Goal: Task Accomplishment & Management: Complete application form

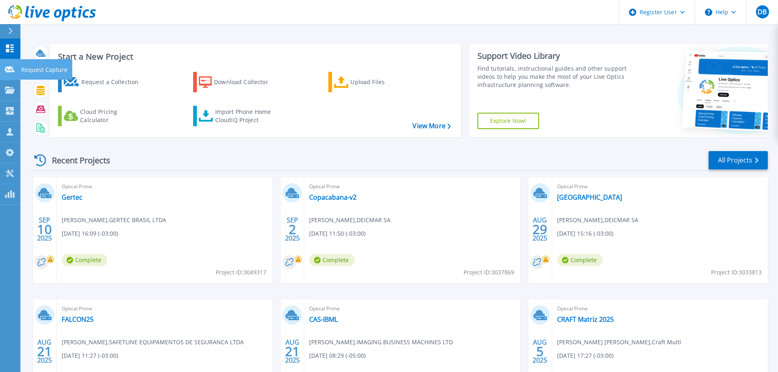
click at [16, 67] on link "Request Capture Request Capture" at bounding box center [10, 69] width 20 height 21
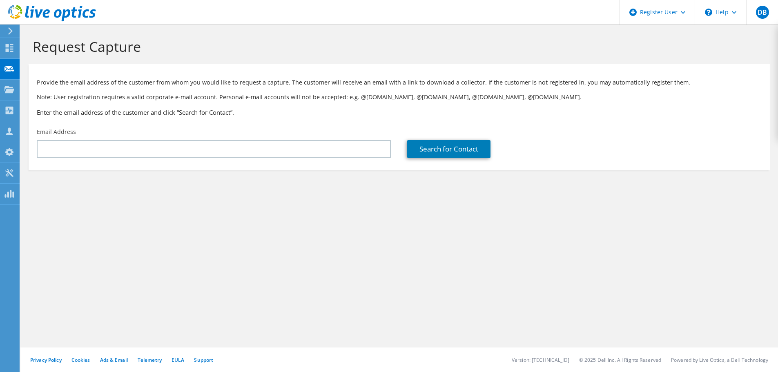
click at [114, 160] on div "Email Address" at bounding box center [214, 143] width 370 height 38
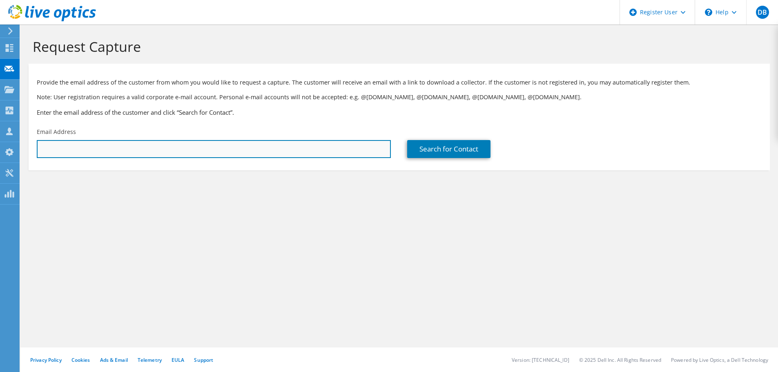
click at [116, 154] on input "text" at bounding box center [214, 149] width 354 height 18
paste input "rodrigo.dsantos@evoraonline.com.br"
type input "rodrigo.dsantos@evoraonline.com.br"
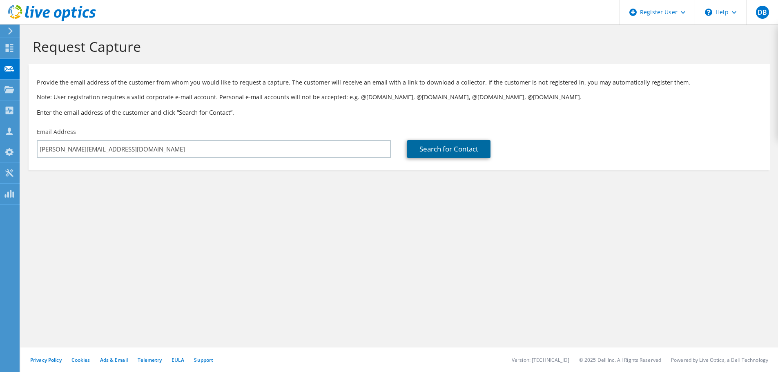
click at [470, 149] on link "Search for Contact" at bounding box center [448, 149] width 83 height 18
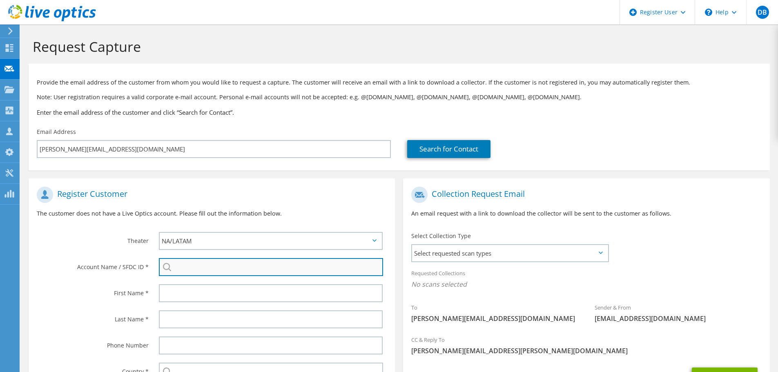
click at [269, 267] on input "search" at bounding box center [271, 267] width 224 height 18
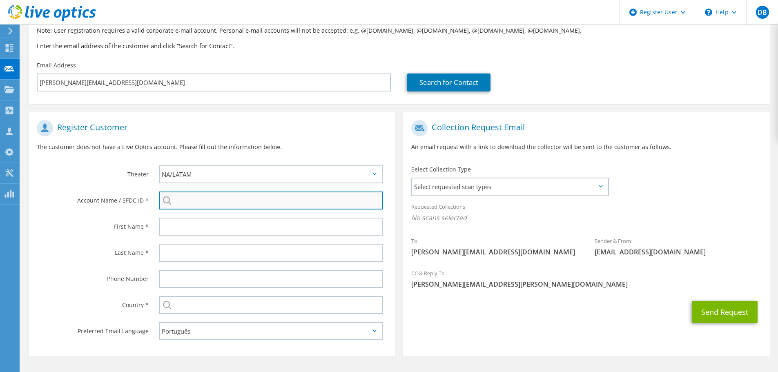
scroll to position [82, 0]
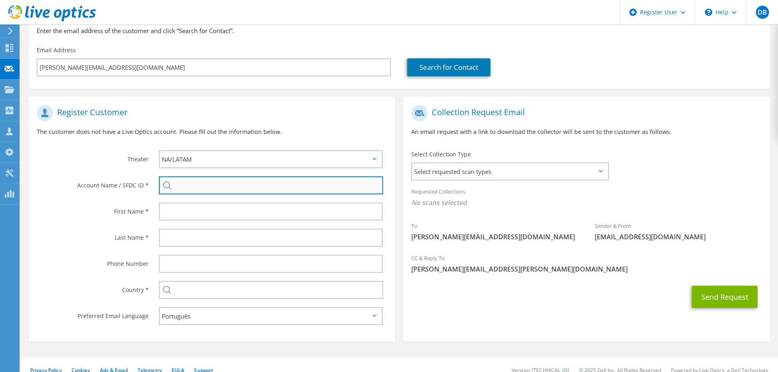
click at [252, 185] on input "search" at bounding box center [271, 185] width 224 height 18
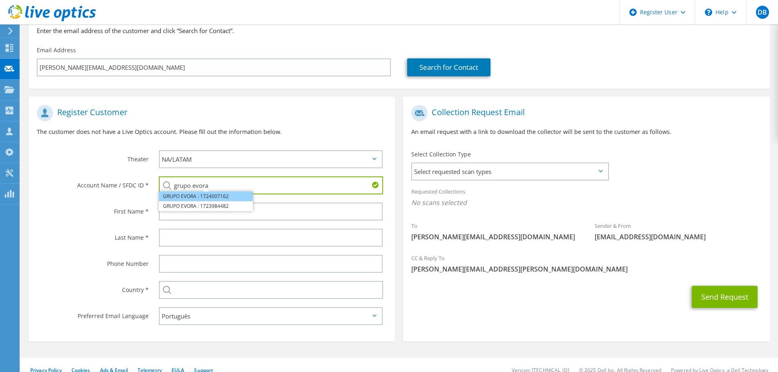
click at [194, 194] on li "GRUPO EVORA : 1724007162" at bounding box center [206, 196] width 94 height 10
type input "GRUPO EVORA : 1724007162"
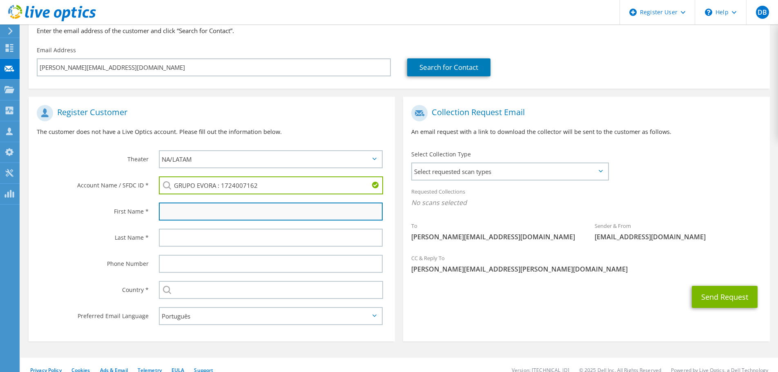
click at [181, 207] on input "text" at bounding box center [271, 212] width 224 height 18
click at [260, 212] on input "text" at bounding box center [271, 212] width 224 height 18
click at [190, 213] on input "text" at bounding box center [271, 212] width 224 height 18
click at [204, 212] on input "text" at bounding box center [271, 212] width 224 height 18
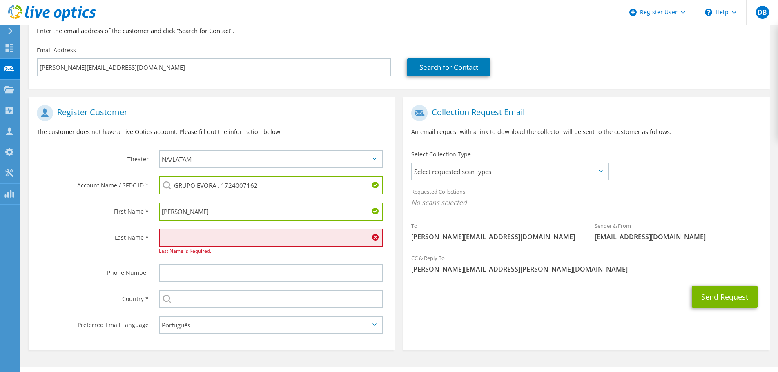
click at [206, 212] on input "rODRIGO" at bounding box center [271, 212] width 224 height 18
type input "Rodrigo"
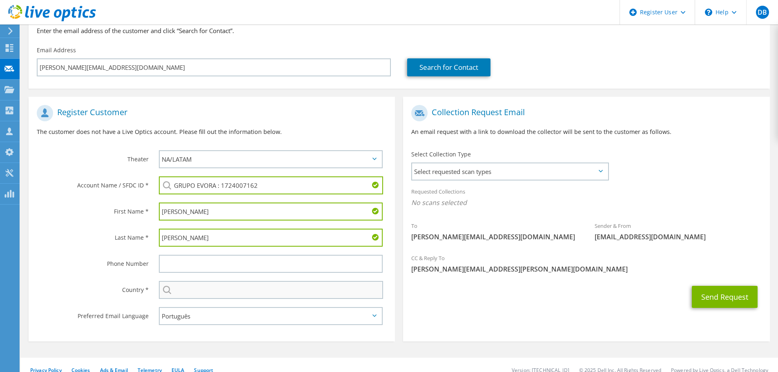
type input "Santos"
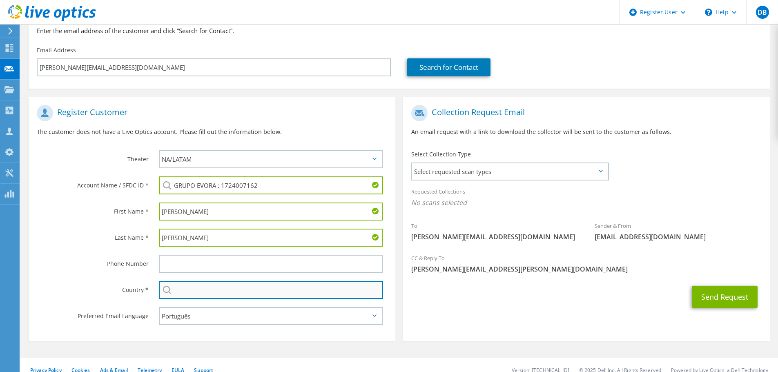
click at [223, 286] on input "text" at bounding box center [271, 290] width 224 height 18
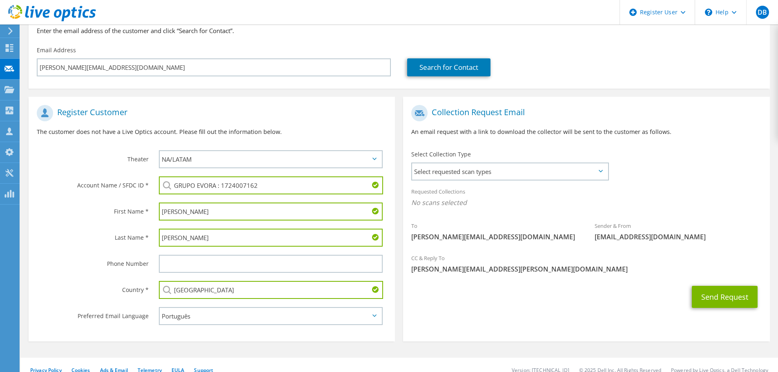
type input "[GEOGRAPHIC_DATA]"
click at [398, 276] on div "Register Customer The customer does not have a Live Optics account. Please fill…" at bounding box center [211, 221] width 374 height 249
click at [453, 178] on span "Select requested scan types" at bounding box center [510, 171] width 196 height 16
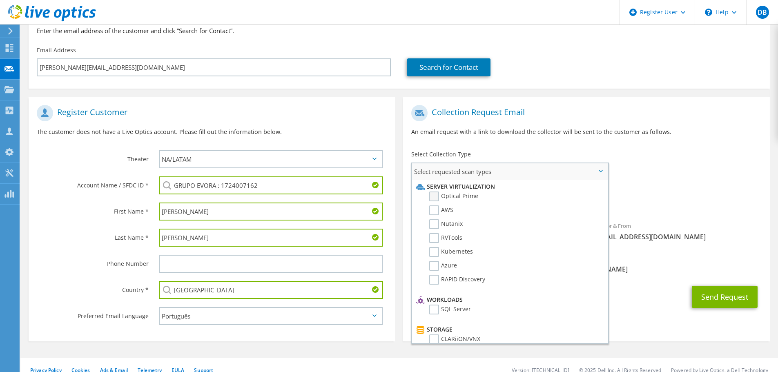
click at [456, 196] on label "Optical Prime" at bounding box center [453, 196] width 49 height 10
click at [0, 0] on input "Optical Prime" at bounding box center [0, 0] width 0 height 0
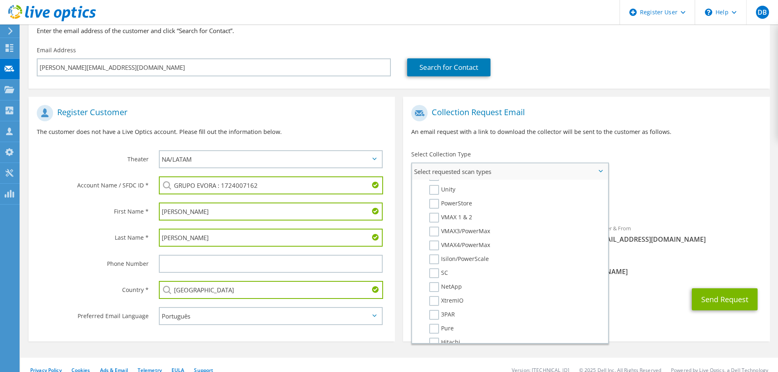
scroll to position [204, 0]
click at [446, 238] on li "SC" at bounding box center [508, 234] width 189 height 14
click at [442, 231] on label "SC" at bounding box center [438, 232] width 19 height 10
click at [0, 0] on input "SC" at bounding box center [0, 0] width 0 height 0
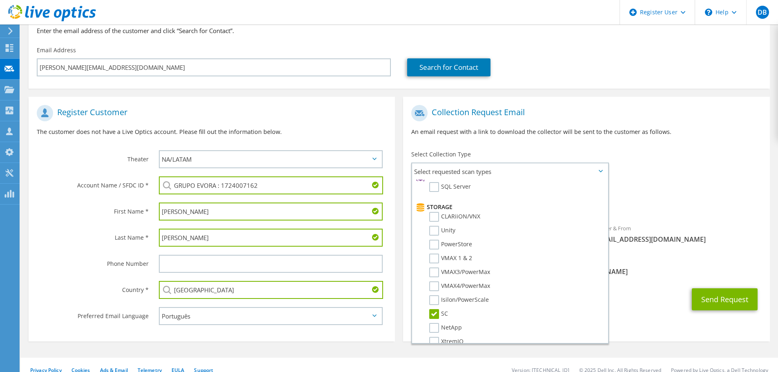
click at [643, 312] on div "Send Request" at bounding box center [586, 299] width 366 height 30
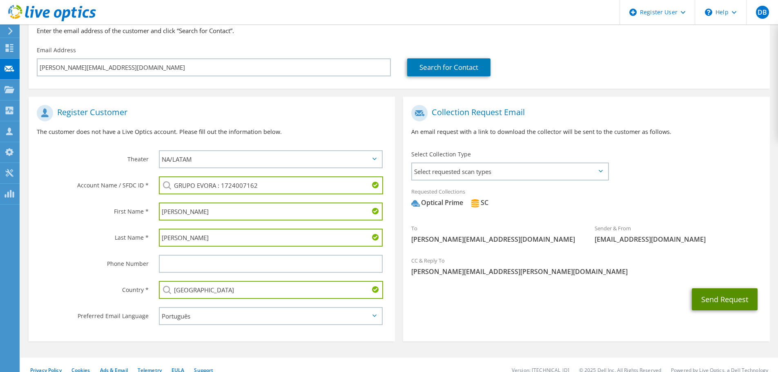
click at [716, 299] on button "Send Request" at bounding box center [725, 299] width 66 height 22
